Goal: Navigation & Orientation: Find specific page/section

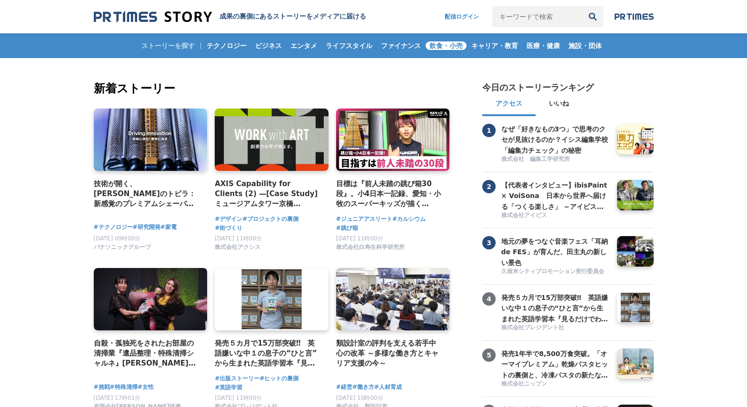
click at [456, 45] on span "飲食・小売" at bounding box center [446, 45] width 41 height 9
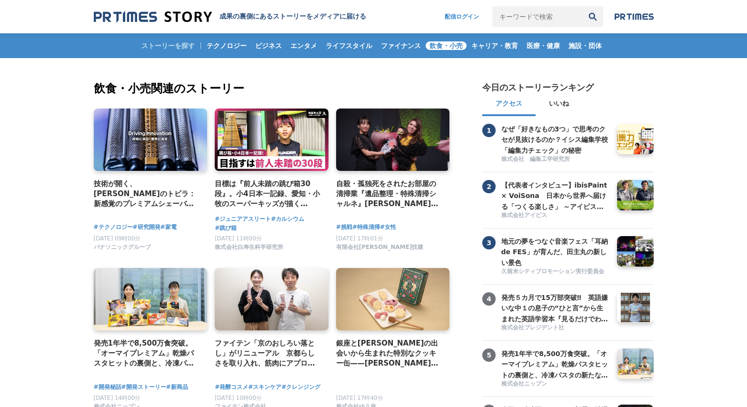
click at [186, 17] on img at bounding box center [153, 16] width 118 height 13
